Goal: Navigation & Orientation: Go to known website

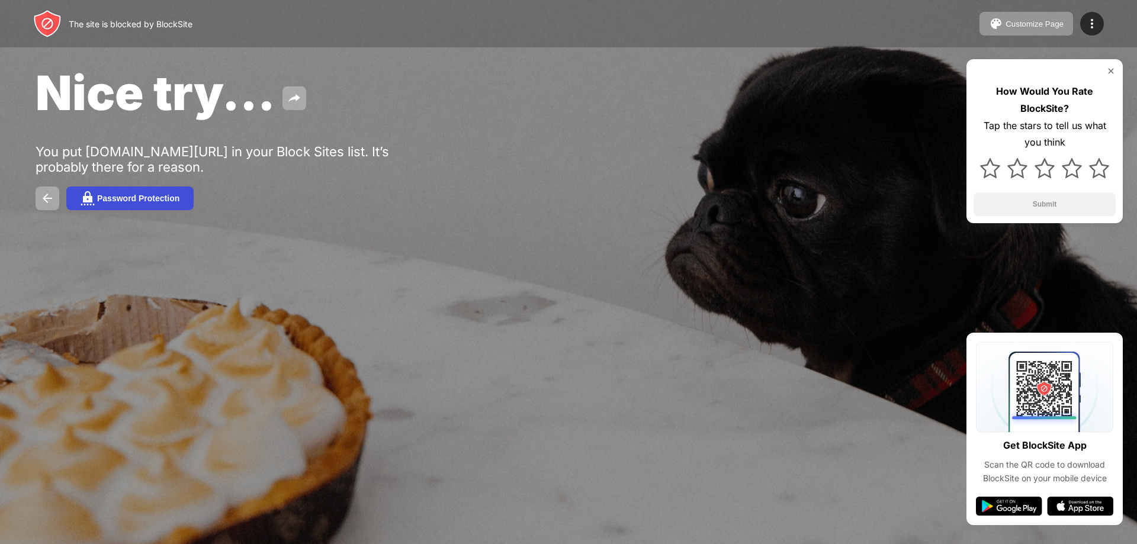
click at [83, 200] on img at bounding box center [88, 198] width 14 height 14
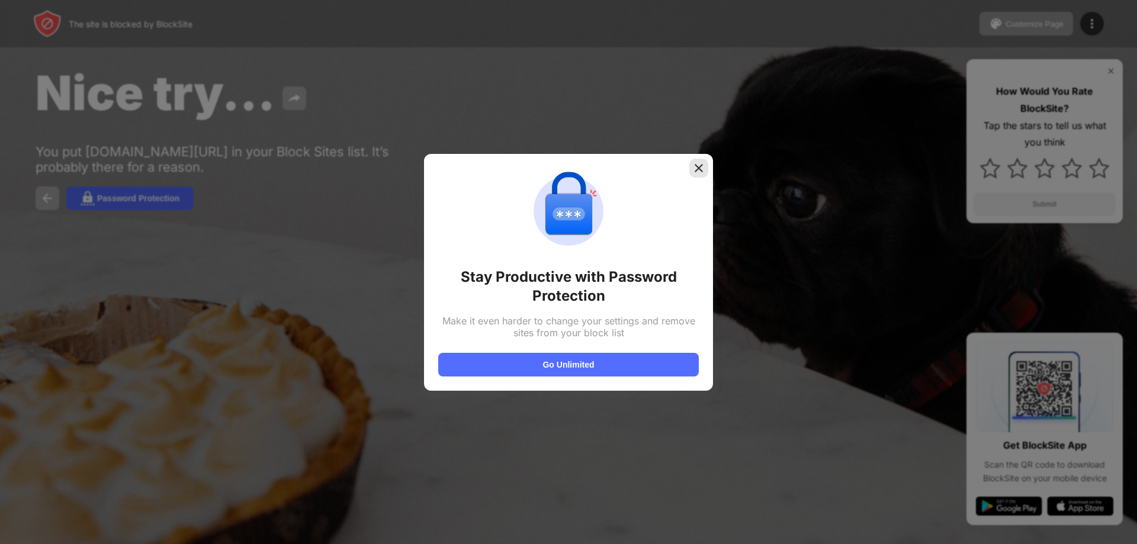
click at [694, 172] on img at bounding box center [699, 168] width 12 height 12
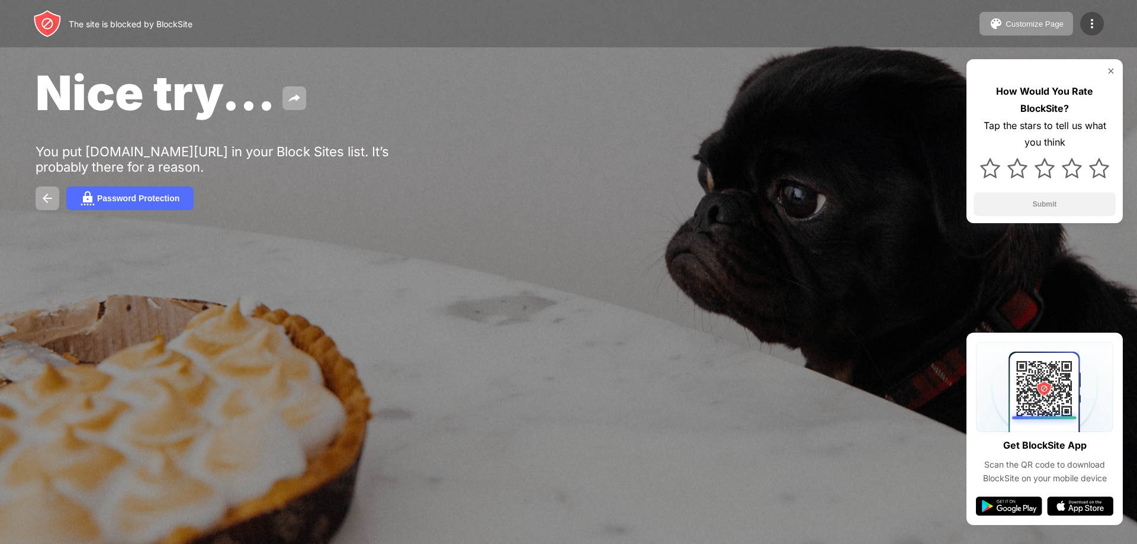
click at [1095, 20] on img at bounding box center [1092, 24] width 14 height 14
